Goal: Task Accomplishment & Management: Complete application form

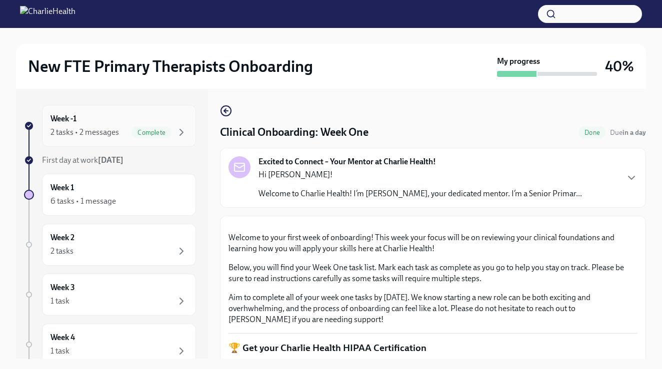
click at [166, 123] on div "Week -1 2 tasks • 2 messages Complete" at bounding box center [118, 125] width 137 height 25
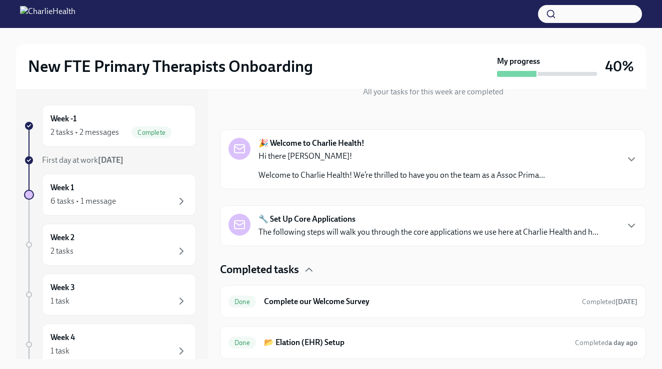
scroll to position [124, 0]
click at [135, 198] on div "6 tasks • 1 message" at bounding box center [118, 201] width 137 height 12
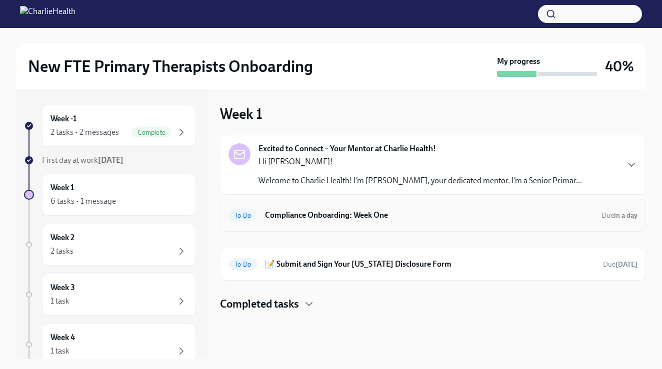
click at [294, 204] on div "To Do Compliance Onboarding: Week One Due in a day" at bounding box center [433, 215] width 426 height 33
click at [293, 214] on h6 "Compliance Onboarding: Week One" at bounding box center [429, 215] width 328 height 11
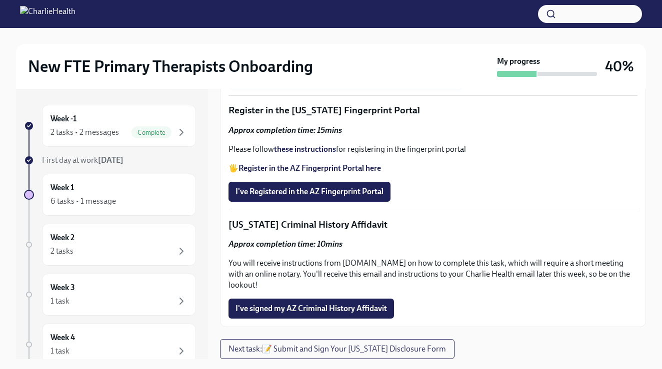
scroll to position [1258, 0]
click at [270, 173] on strong "Register in the AZ Fingerprint Portal here" at bounding box center [309, 167] width 142 height 9
click at [329, 154] on strong "these instructions" at bounding box center [305, 148] width 62 height 9
click at [263, 202] on button "I've Registered in the AZ Fingerprint Portal" at bounding box center [309, 192] width 162 height 20
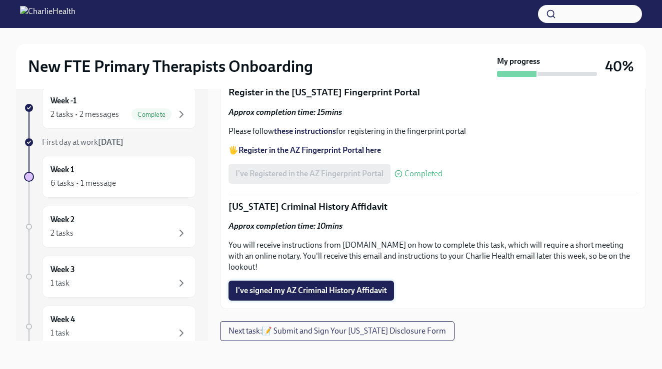
scroll to position [1346, 0]
click at [279, 289] on span "I've signed my AZ Criminal History Affidavit" at bounding box center [310, 291] width 151 height 10
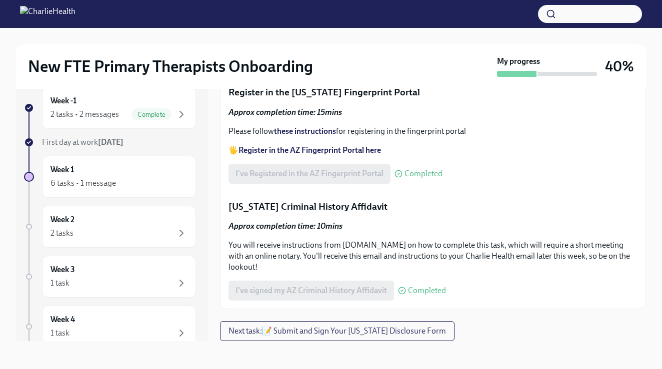
scroll to position [18, 0]
click at [286, 0] on div at bounding box center [331, 14] width 662 height 28
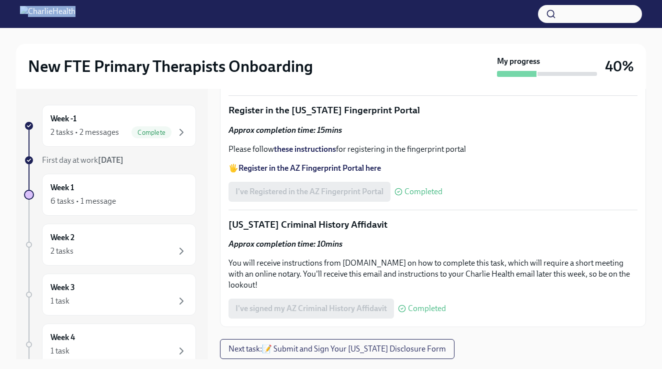
scroll to position [0, 0]
click at [240, 347] on span "Next task : 📝 Submit and Sign Your [US_STATE] Disclosure Form" at bounding box center [336, 349] width 217 height 10
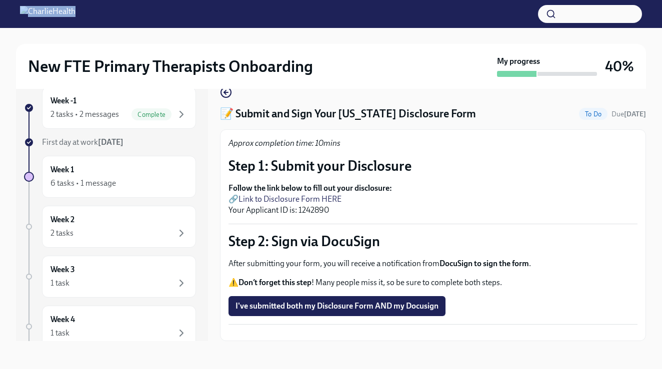
scroll to position [18, 0]
click at [114, 179] on div "6 tasks • 1 message" at bounding box center [82, 183] width 65 height 11
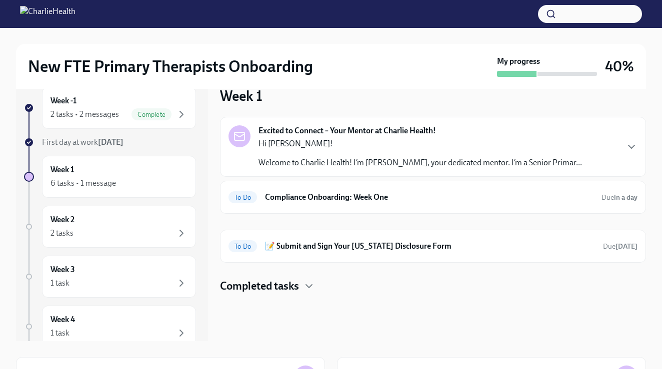
scroll to position [1, 0]
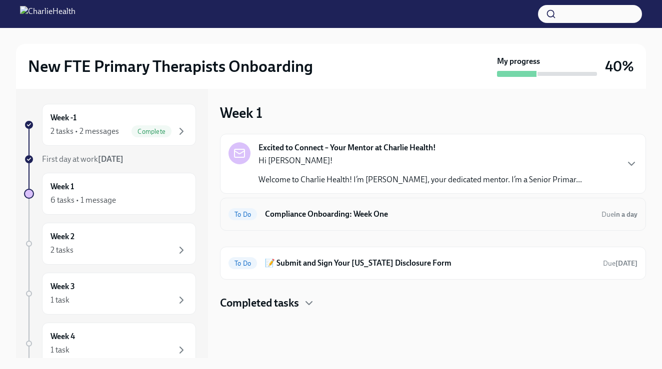
click at [299, 215] on h6 "Compliance Onboarding: Week One" at bounding box center [429, 214] width 328 height 11
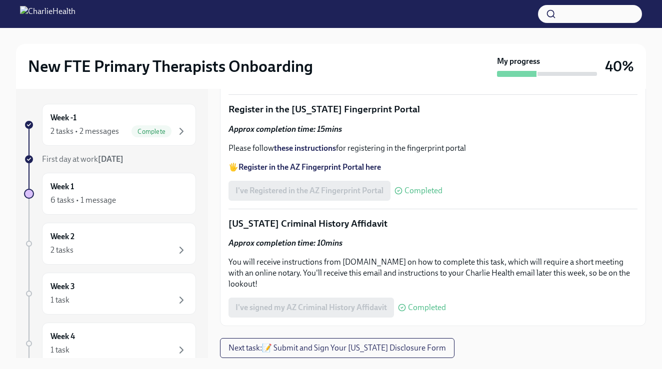
scroll to position [1086, 0]
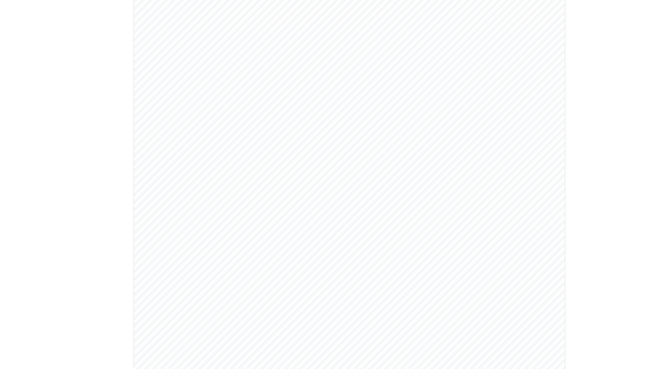
scroll to position [2056, 0]
click at [467, 74] on div at bounding box center [331, 182] width 662 height 300
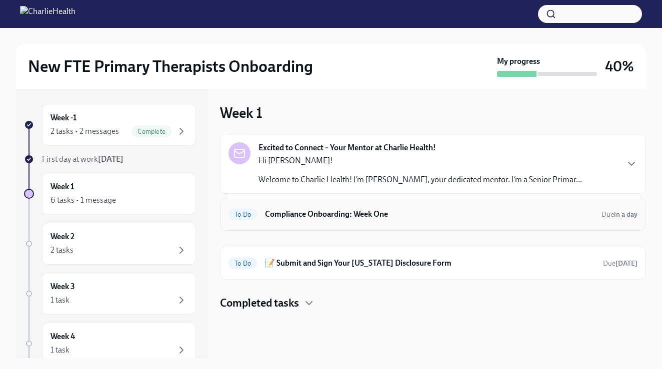
click at [296, 223] on div "To Do Compliance Onboarding: Week One Due in a day" at bounding box center [433, 214] width 426 height 33
click at [288, 210] on h6 "Compliance Onboarding: Week One" at bounding box center [429, 214] width 328 height 11
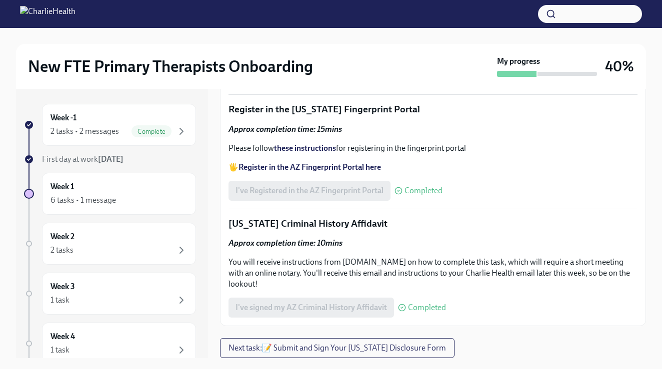
scroll to position [1215, 0]
click at [264, 81] on span "I've completed the WA Affiliated Agency Counselor Registration" at bounding box center [345, 76] width 220 height 10
click at [332, 58] on label "Upload your WA AAC receipt here" at bounding box center [298, 48] width 140 height 20
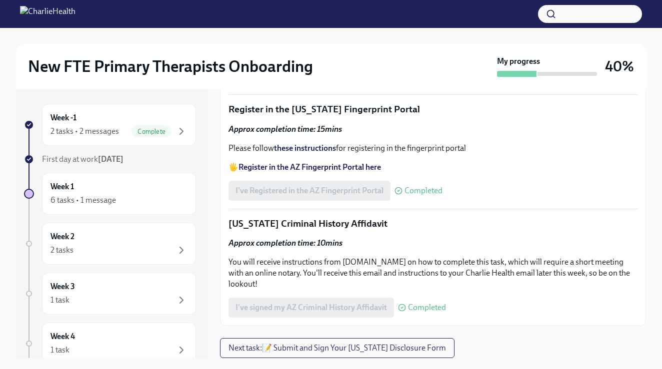
click at [0, 0] on input "Upload your WA AAC receipt here" at bounding box center [0, 0] width 0 height 0
click at [269, 53] on span "Upload your WA AAC receipt here" at bounding box center [298, 48] width 126 height 10
click at [0, 0] on input "Upload your WA AAC receipt here" at bounding box center [0, 0] width 0 height 0
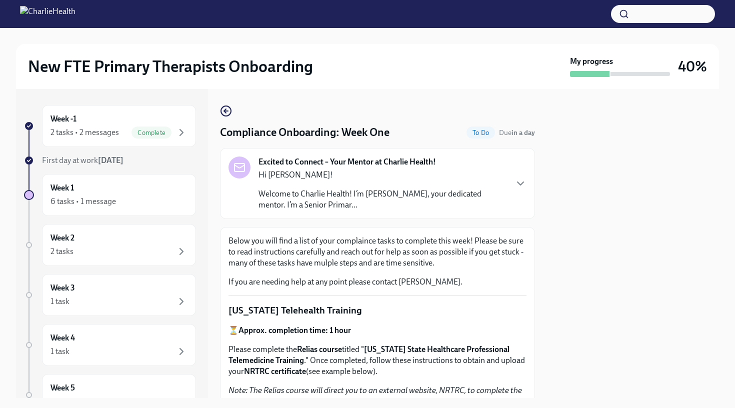
scroll to position [0, 0]
click at [509, 200] on div "Excited to Connect – Your Mentor at Charlie Health! Hi [PERSON_NAME]! Welcome t…" at bounding box center [377, 183] width 298 height 54
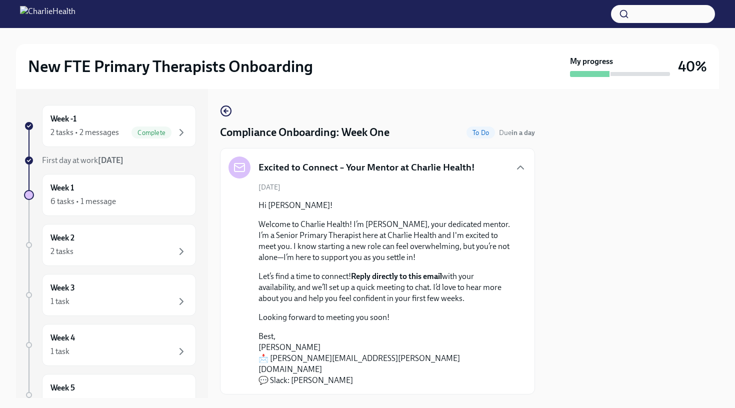
click at [509, 200] on p "Hi [PERSON_NAME]!" at bounding box center [384, 205] width 252 height 11
click at [521, 166] on icon "button" at bounding box center [520, 167] width 12 height 12
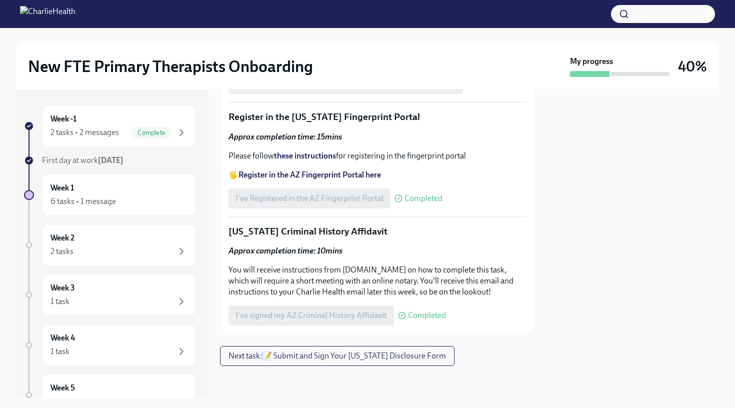
scroll to position [1436, 0]
click at [175, 191] on div "Week 1 6 tasks • 1 message" at bounding box center [118, 194] width 137 height 25
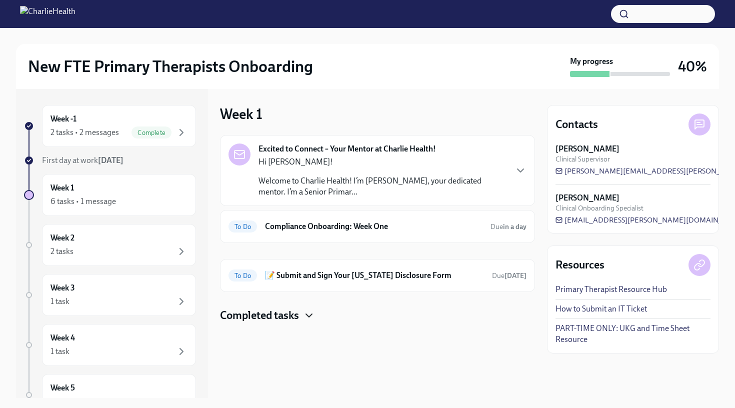
click at [306, 315] on icon "button" at bounding box center [309, 315] width 12 height 12
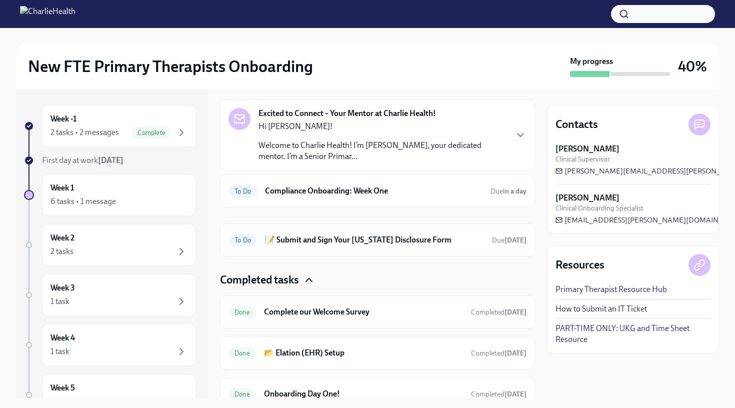
scroll to position [47, 0]
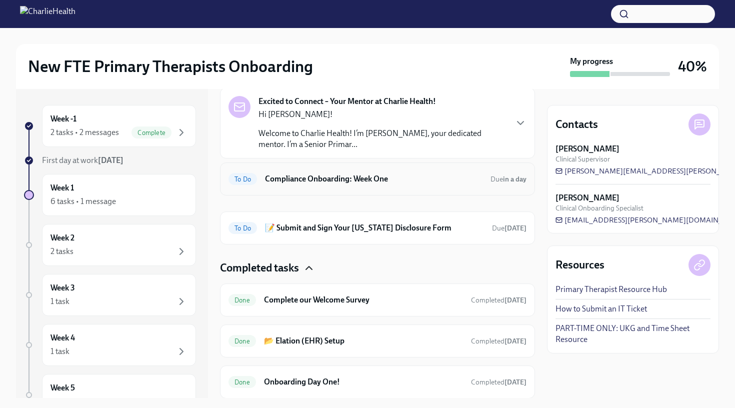
click at [388, 176] on h6 "Compliance Onboarding: Week One" at bounding box center [373, 178] width 217 height 11
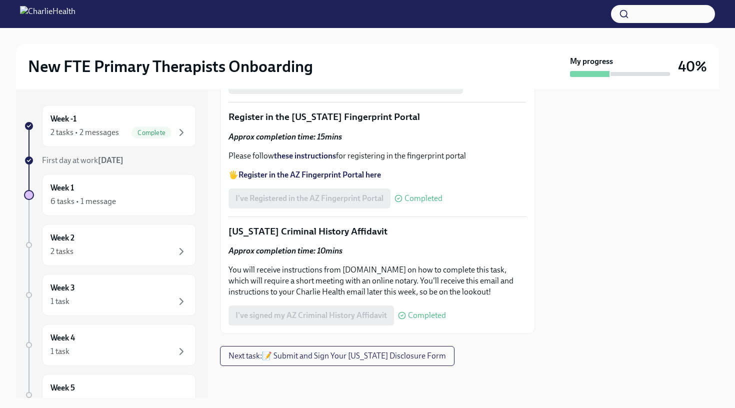
scroll to position [1436, 0]
click at [178, 131] on icon "button" at bounding box center [181, 132] width 12 height 12
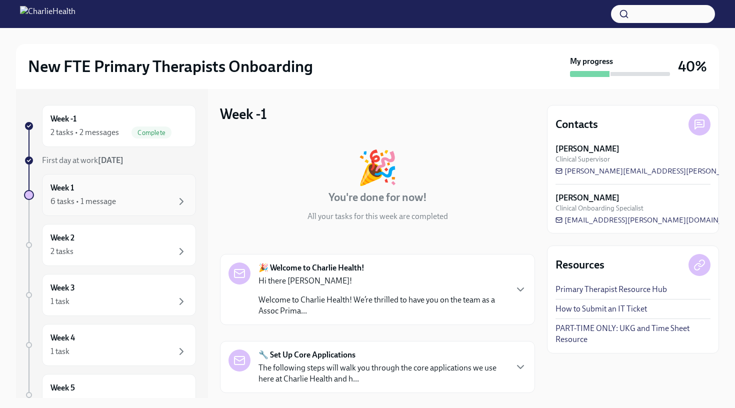
click at [130, 190] on div "Week 1 6 tasks • 1 message" at bounding box center [118, 194] width 137 height 25
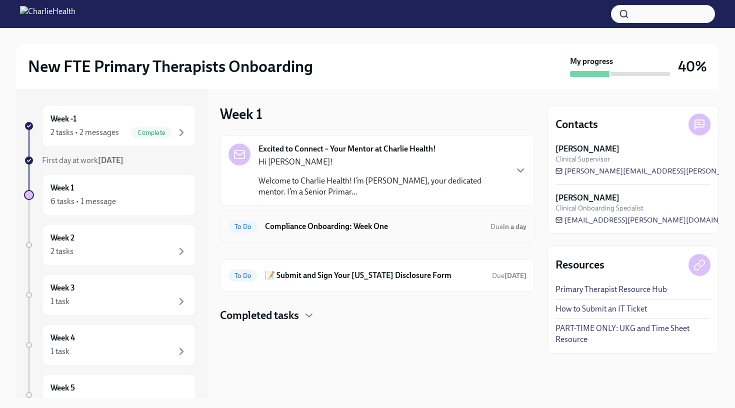
click at [312, 222] on h6 "Compliance Onboarding: Week One" at bounding box center [373, 226] width 217 height 11
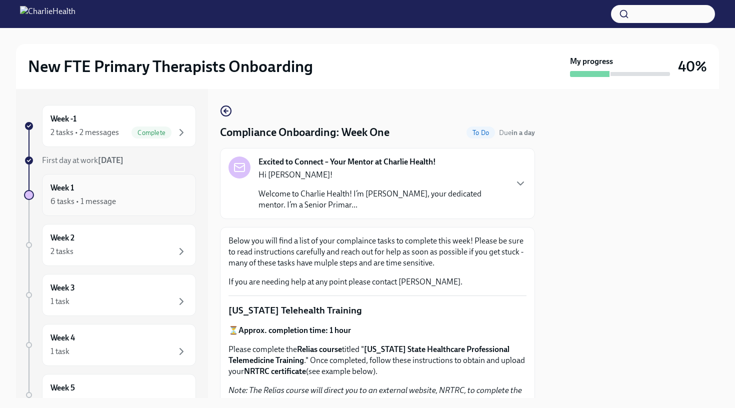
click at [161, 186] on div "Week 1 6 tasks • 1 message" at bounding box center [118, 194] width 137 height 25
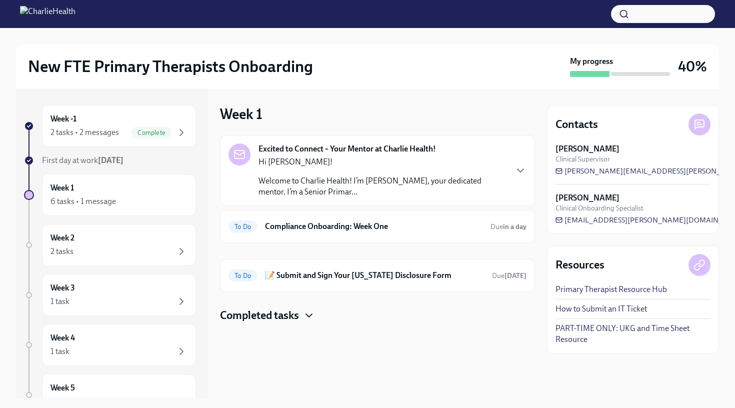
click at [307, 310] on icon "button" at bounding box center [309, 315] width 12 height 12
click at [109, 290] on div "Week 3 1 task" at bounding box center [118, 294] width 137 height 25
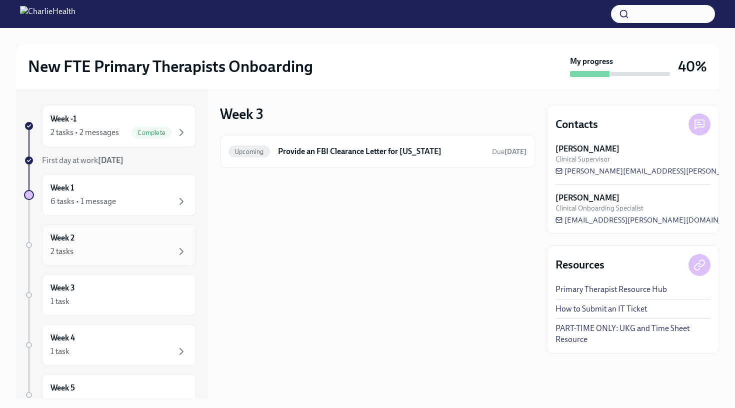
click at [150, 249] on div "2 tasks" at bounding box center [118, 251] width 137 height 12
click at [86, 138] on div "Week -1 2 tasks • 2 messages Complete" at bounding box center [119, 126] width 154 height 42
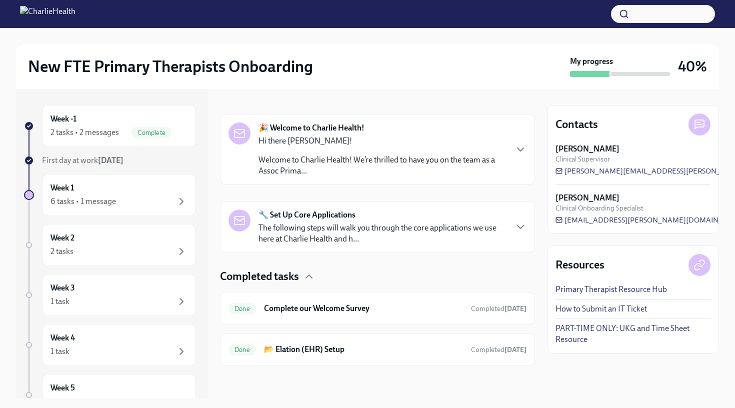
scroll to position [140, 0]
click at [99, 176] on div "Week 1 6 tasks • 1 message" at bounding box center [119, 195] width 154 height 42
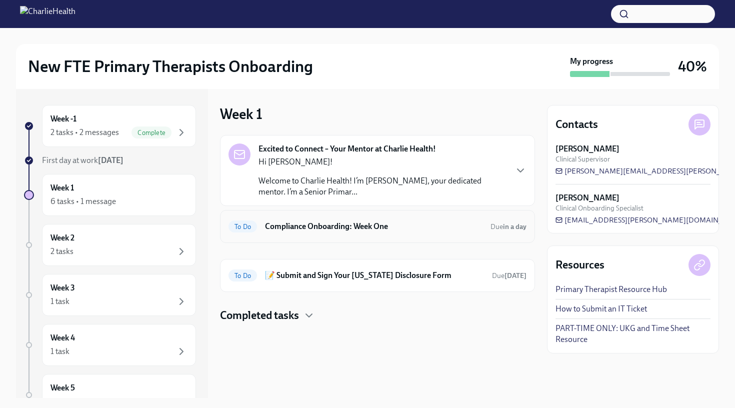
click at [294, 227] on h6 "Compliance Onboarding: Week One" at bounding box center [373, 226] width 217 height 11
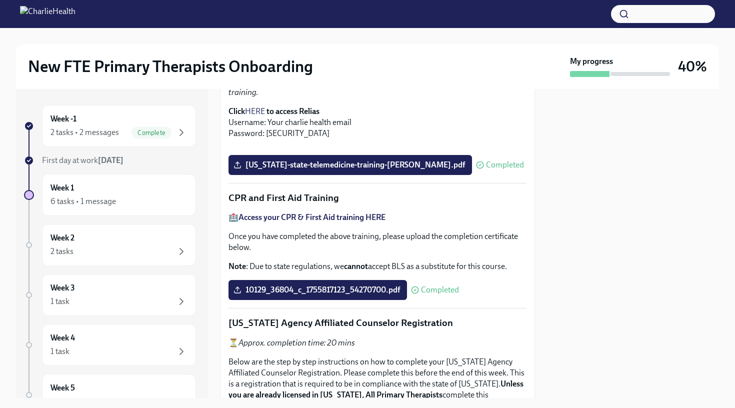
scroll to position [305, 0]
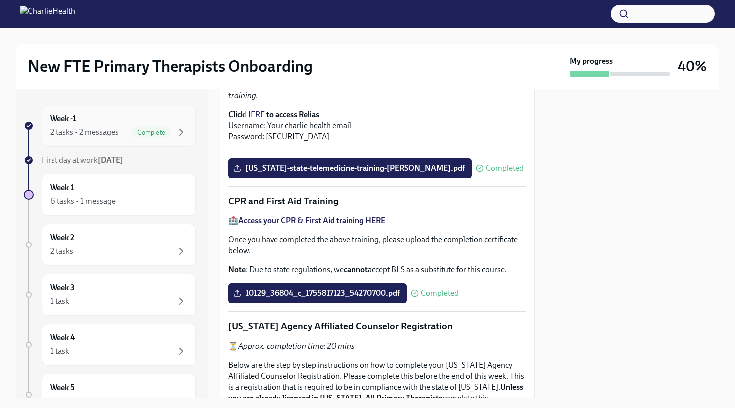
click at [104, 121] on div "Week -1 2 tasks • 2 messages Complete" at bounding box center [118, 125] width 137 height 25
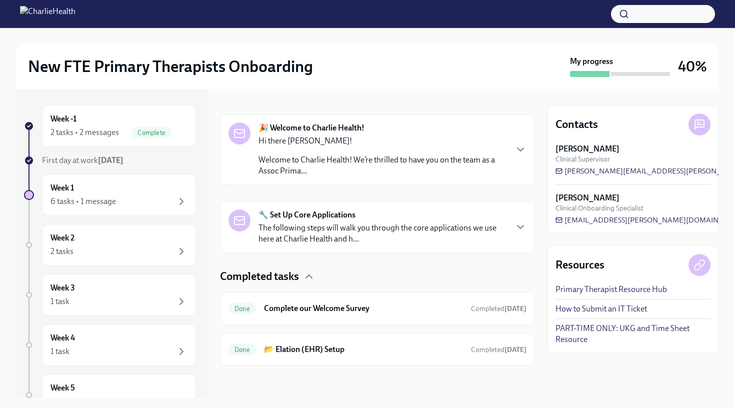
click at [311, 213] on strong "🔧 Set Up Core Applications" at bounding box center [306, 214] width 97 height 11
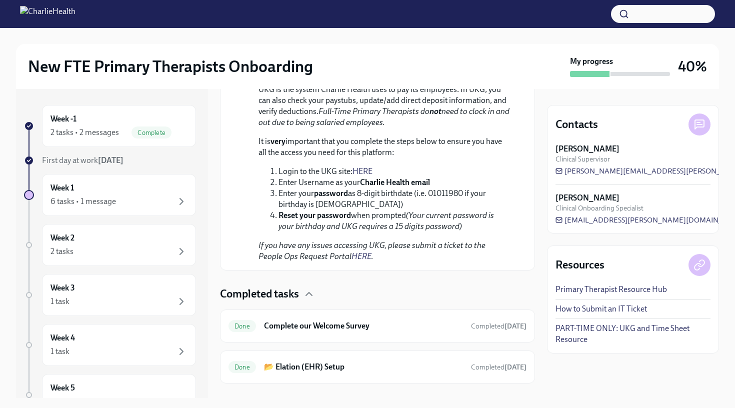
scroll to position [866, 0]
click at [151, 194] on div "Week 1 6 tasks • 1 message" at bounding box center [118, 194] width 137 height 25
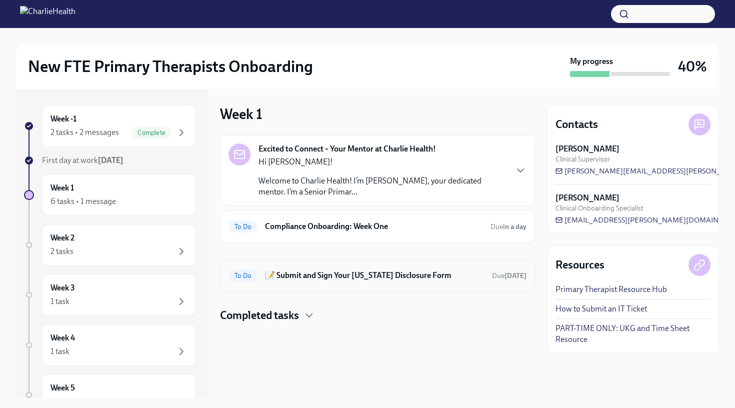
click at [289, 259] on div "To Do 📝 Submit and Sign Your [US_STATE] Disclosure Form Due [DATE]" at bounding box center [377, 275] width 315 height 33
click at [277, 284] on div "To Do 📝 Submit and Sign Your [US_STATE] Disclosure Form Due [DATE]" at bounding box center [377, 275] width 315 height 33
click at [281, 270] on h6 "📝 Submit and Sign Your [US_STATE] Disclosure Form" at bounding box center [374, 275] width 219 height 11
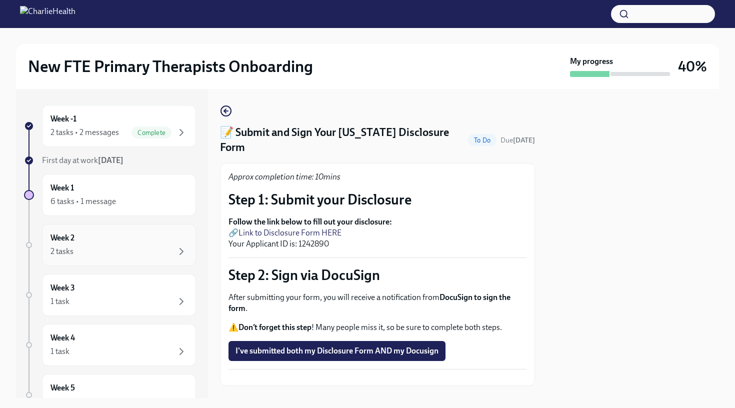
click at [73, 256] on div "2 tasks" at bounding box center [118, 251] width 137 height 12
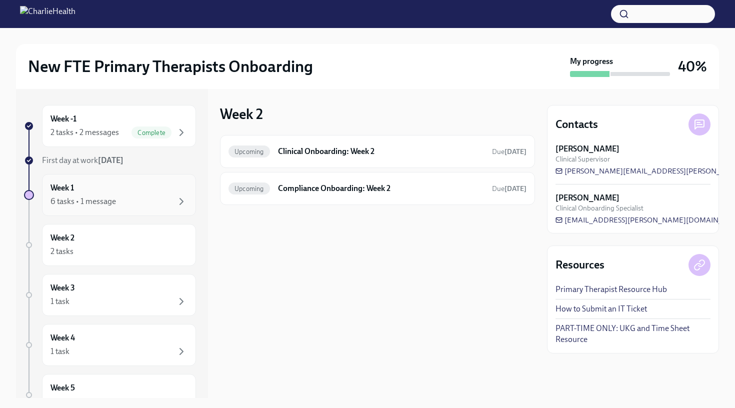
click at [82, 199] on div "6 tasks • 1 message" at bounding box center [82, 201] width 65 height 11
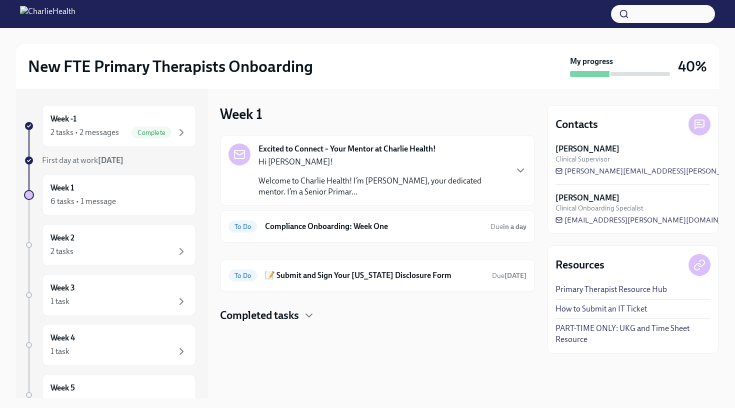
click at [661, 61] on h3 "40%" at bounding box center [692, 66] width 29 height 18
click at [309, 221] on h6 "Compliance Onboarding: Week One" at bounding box center [373, 226] width 217 height 11
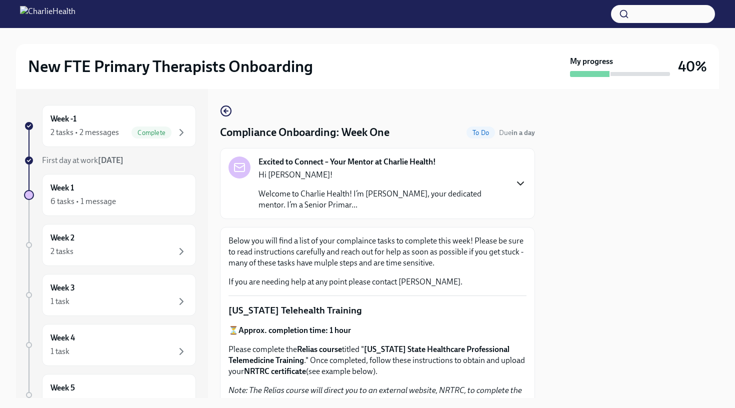
click at [525, 186] on icon "button" at bounding box center [520, 183] width 12 height 12
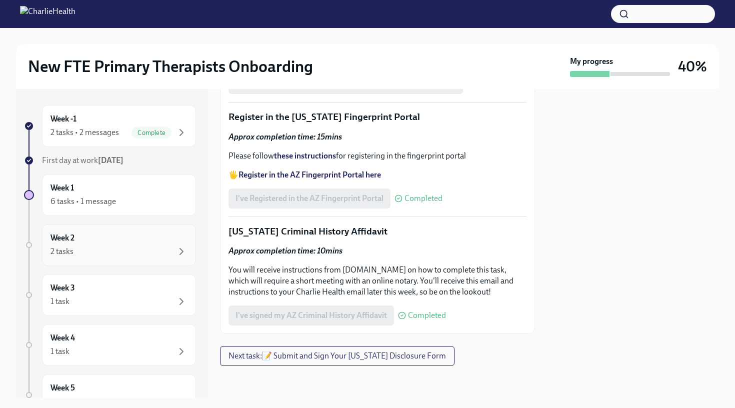
click at [118, 240] on div "Week 2 2 tasks" at bounding box center [118, 244] width 137 height 25
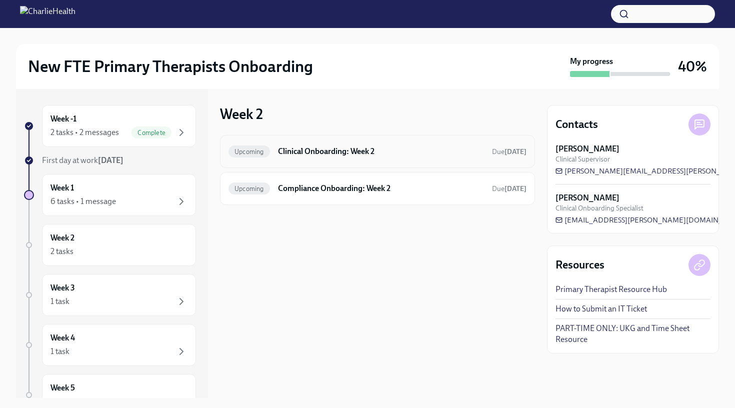
click at [331, 155] on h6 "Clinical Onboarding: Week 2" at bounding box center [381, 151] width 206 height 11
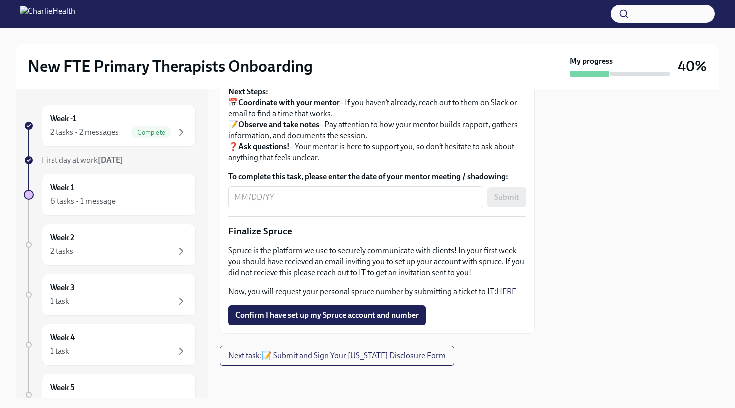
scroll to position [1179, 0]
click at [112, 249] on div "2 tasks" at bounding box center [118, 251] width 137 height 12
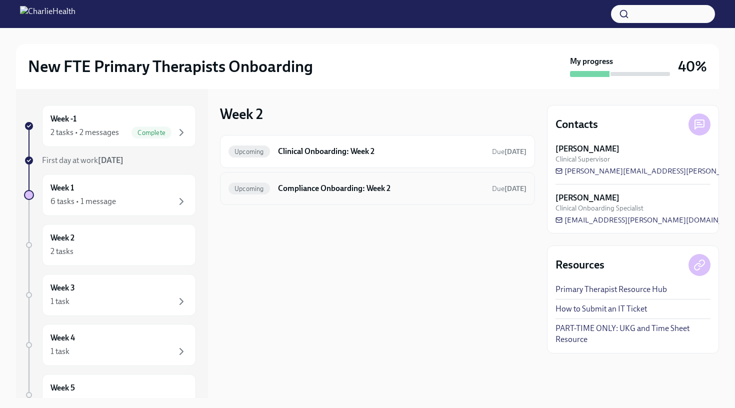
click at [344, 182] on div "Upcoming Compliance Onboarding: Week 2 Due [DATE]" at bounding box center [377, 188] width 298 height 16
